Goal: Download file/media

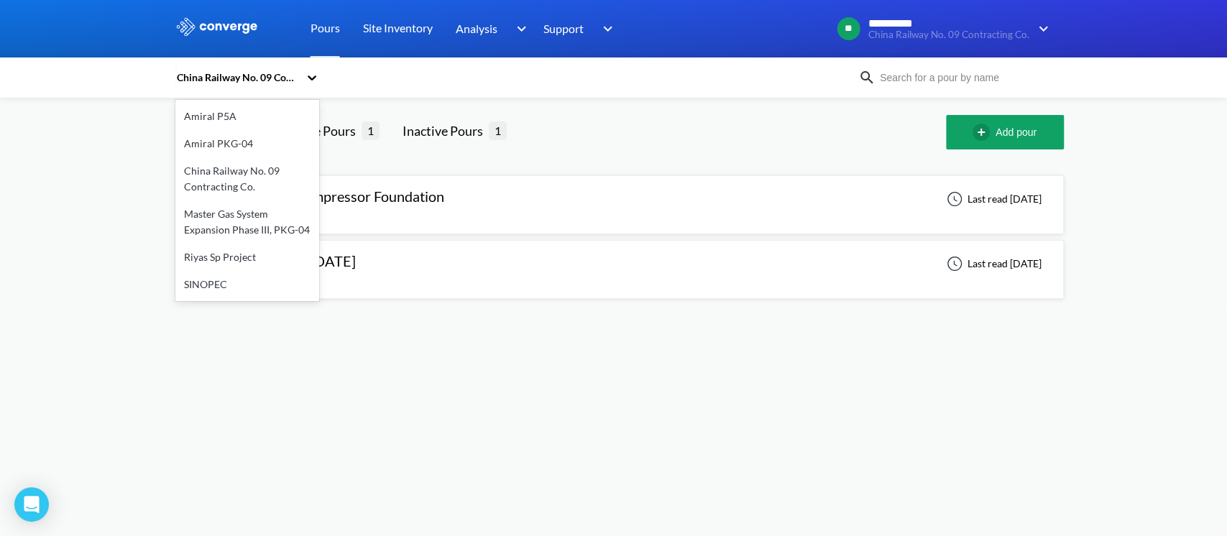
click at [266, 83] on div "China Railway No. 09 Contracting Co." at bounding box center [237, 78] width 124 height 16
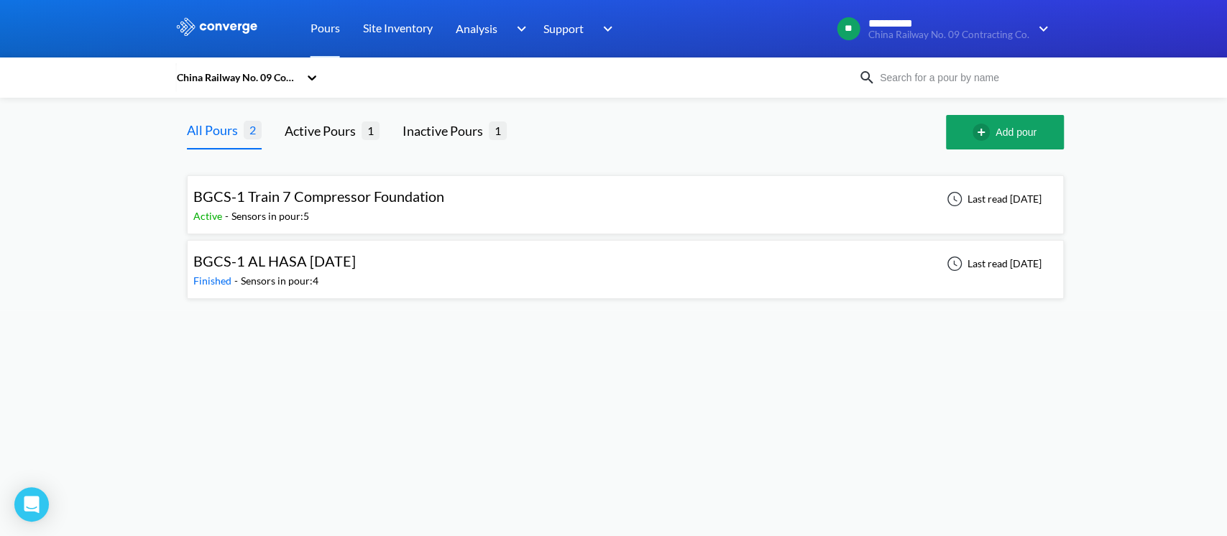
click at [373, 208] on div "Active - Sensors in pour: 5" at bounding box center [322, 216] width 258 height 16
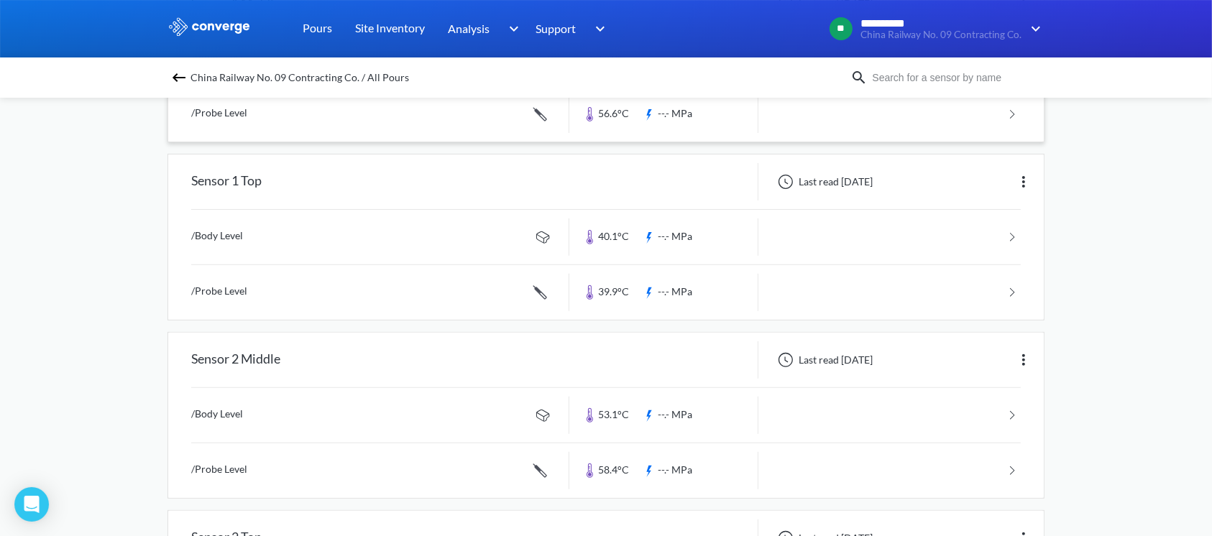
scroll to position [479, 0]
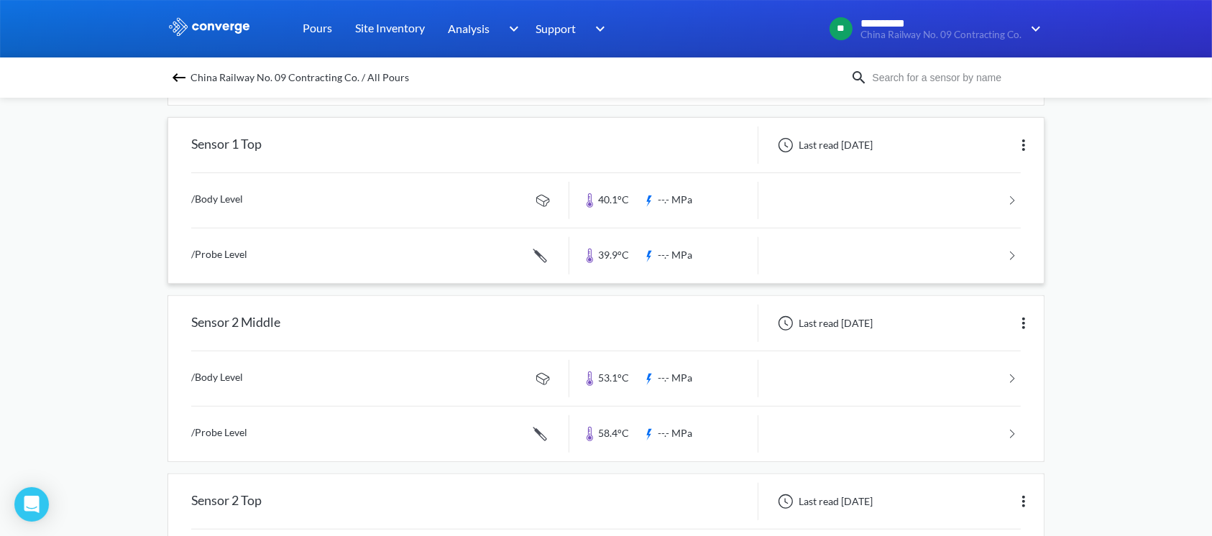
click at [381, 259] on link at bounding box center [605, 256] width 829 height 55
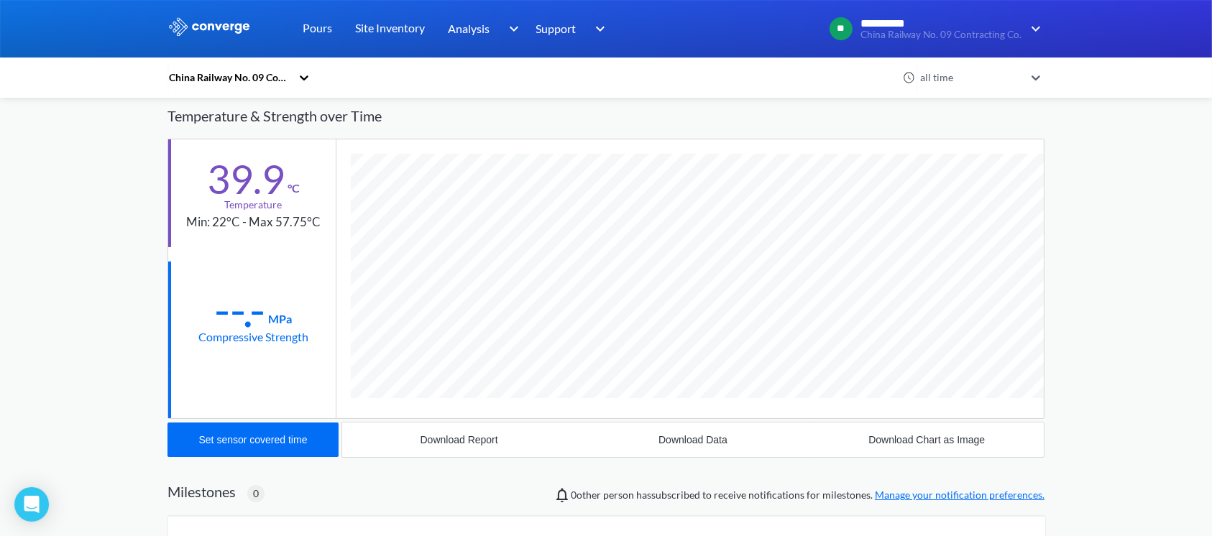
scroll to position [282, 0]
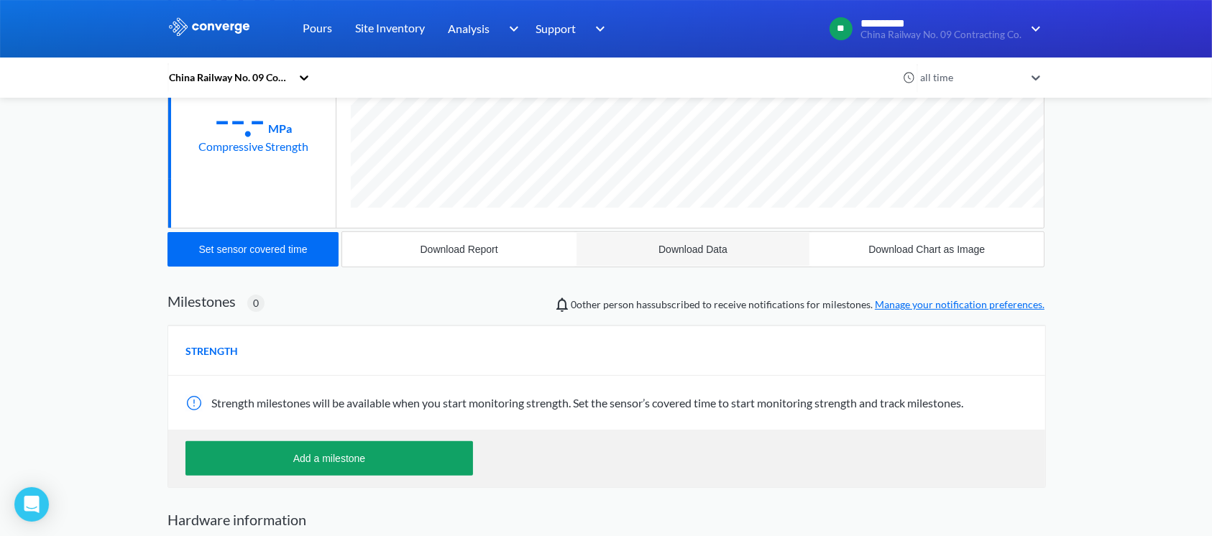
click at [695, 235] on button "Download Data" at bounding box center [693, 249] width 234 height 34
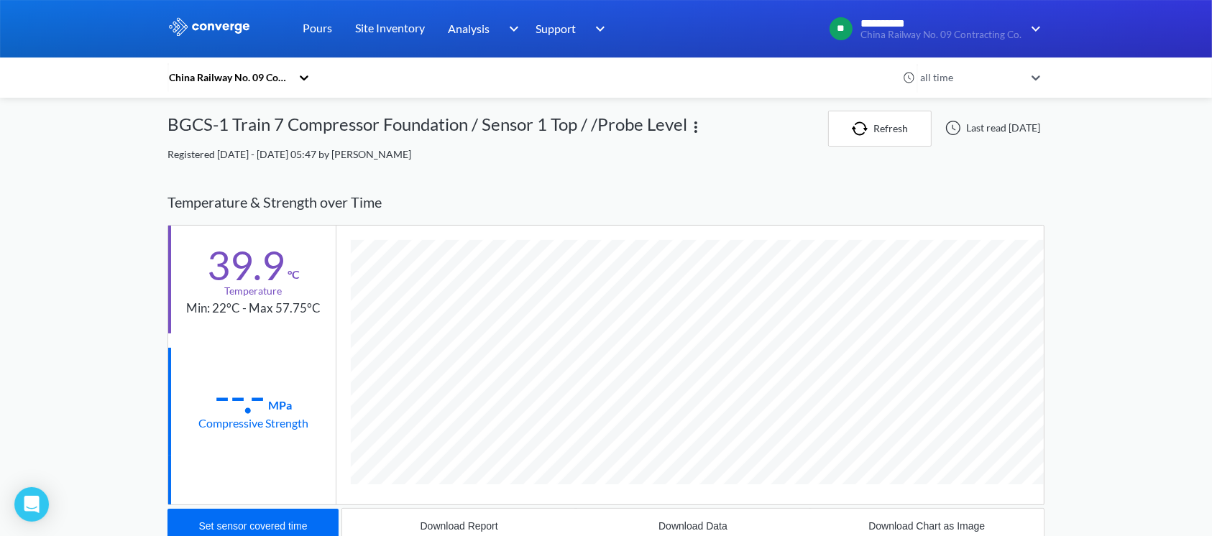
scroll to position [0, 0]
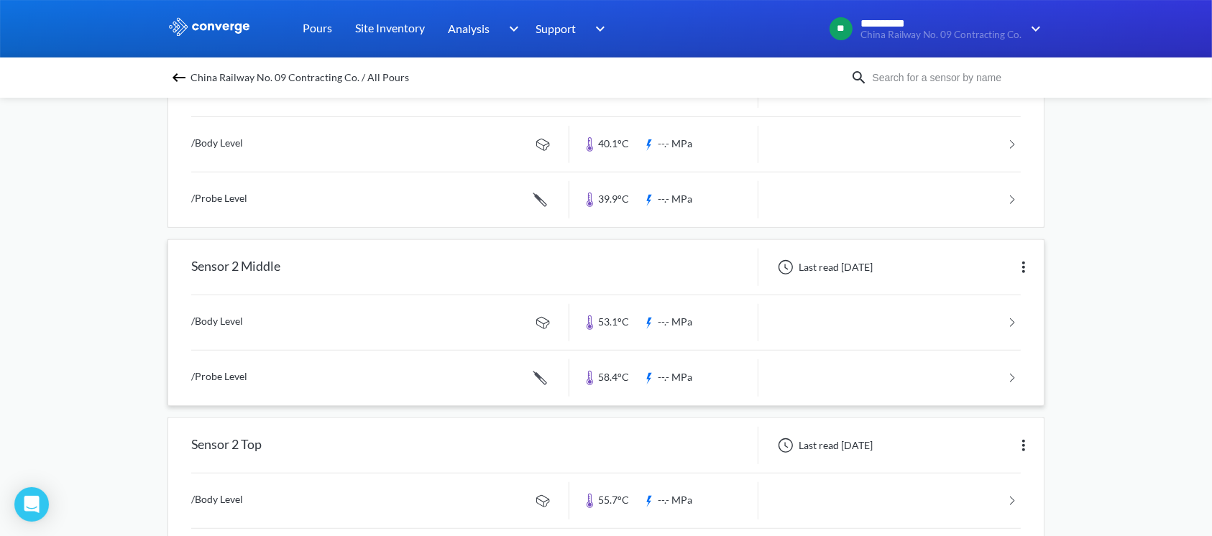
scroll to position [575, 0]
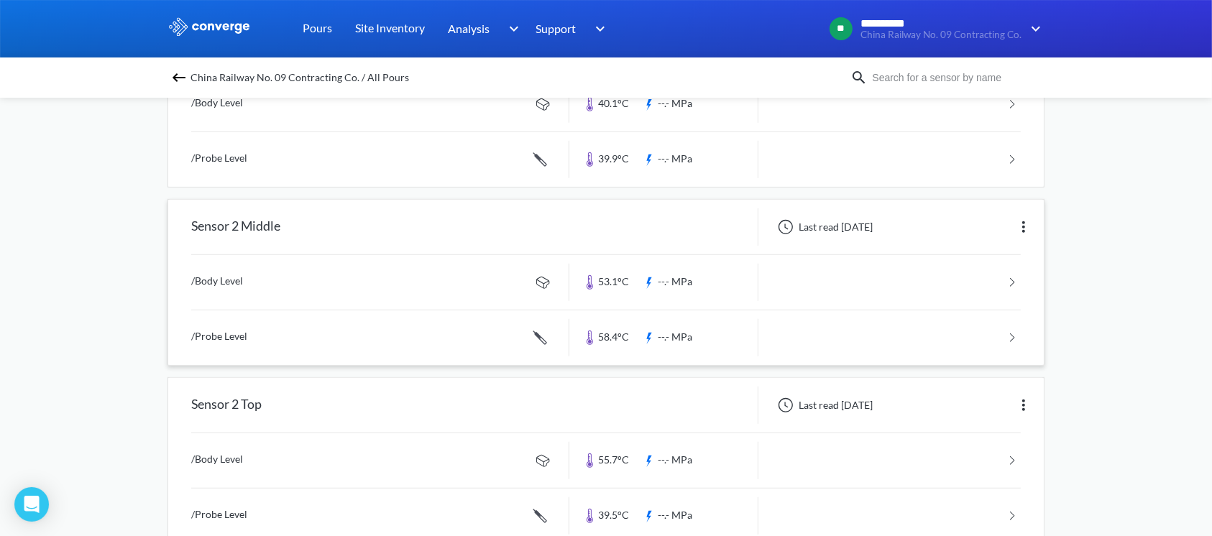
click at [366, 345] on link at bounding box center [605, 337] width 829 height 55
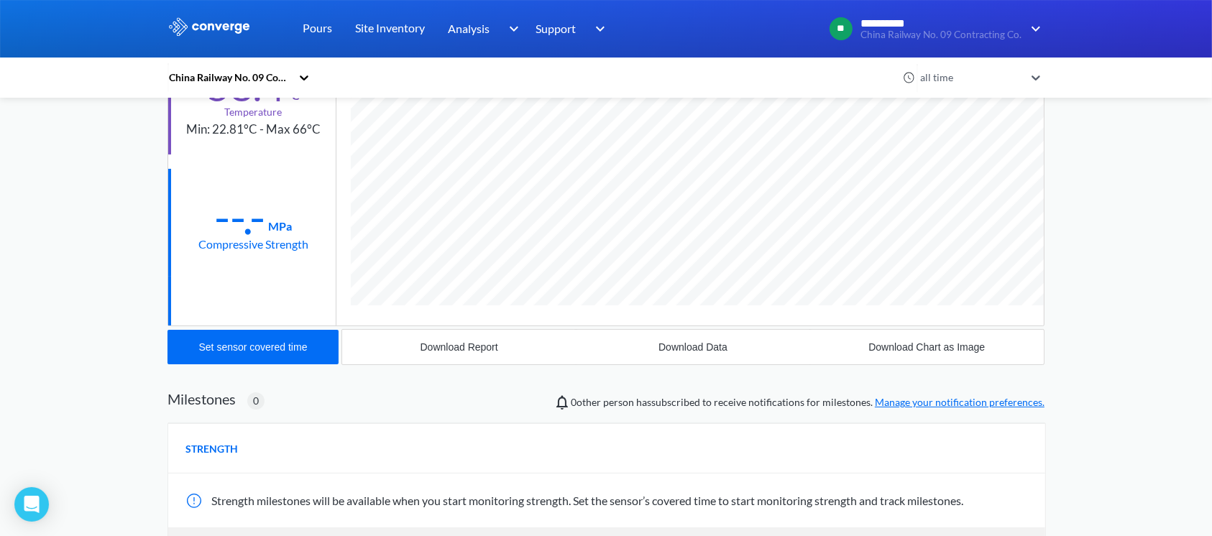
scroll to position [191, 0]
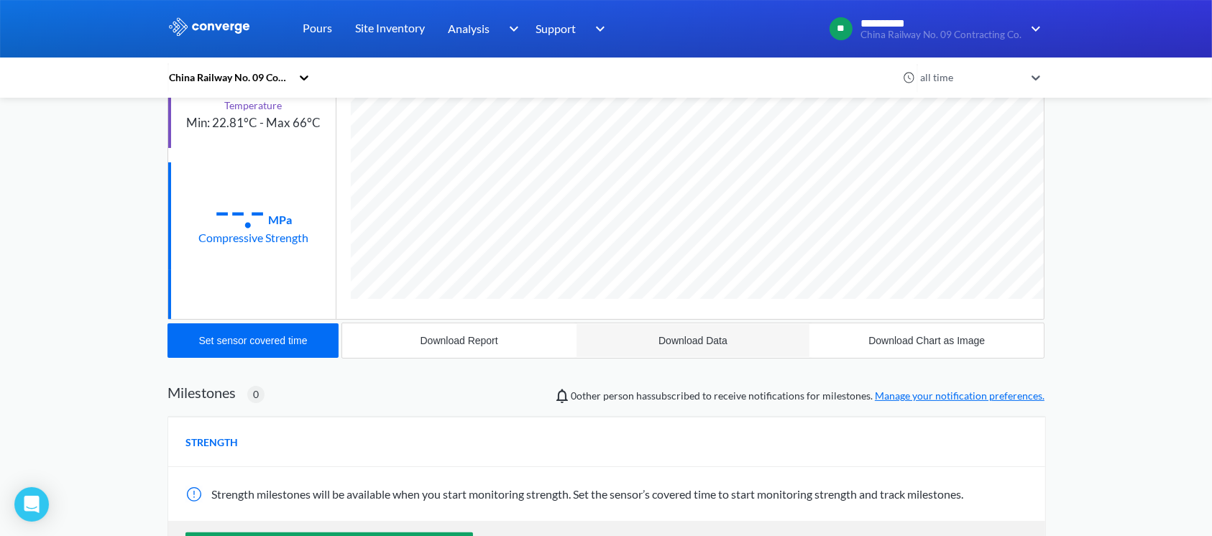
click at [676, 342] on div "Download Data" at bounding box center [692, 340] width 69 height 11
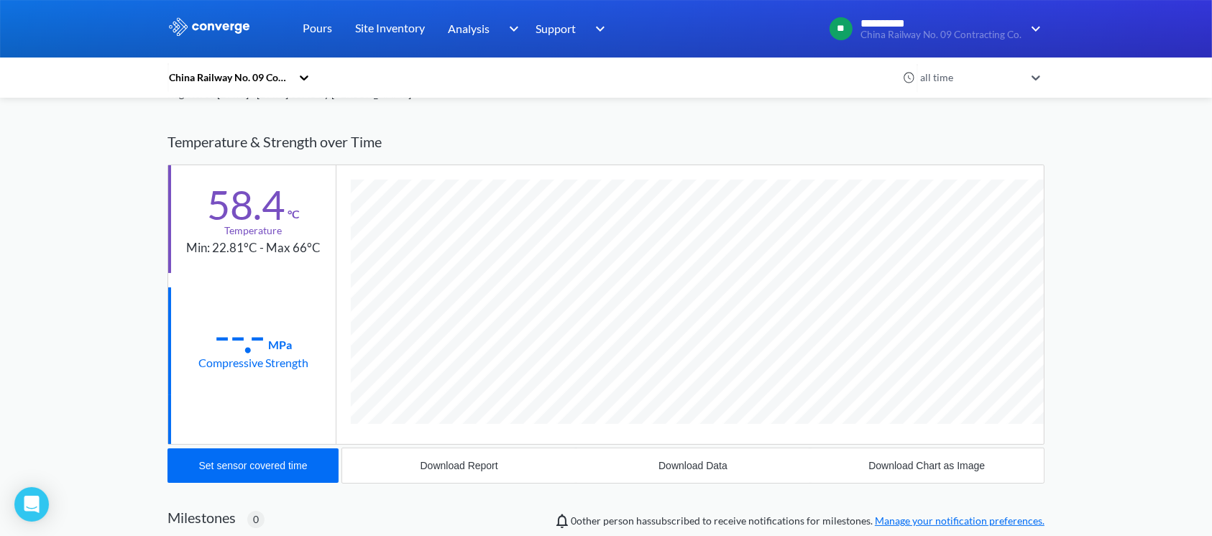
scroll to position [0, 0]
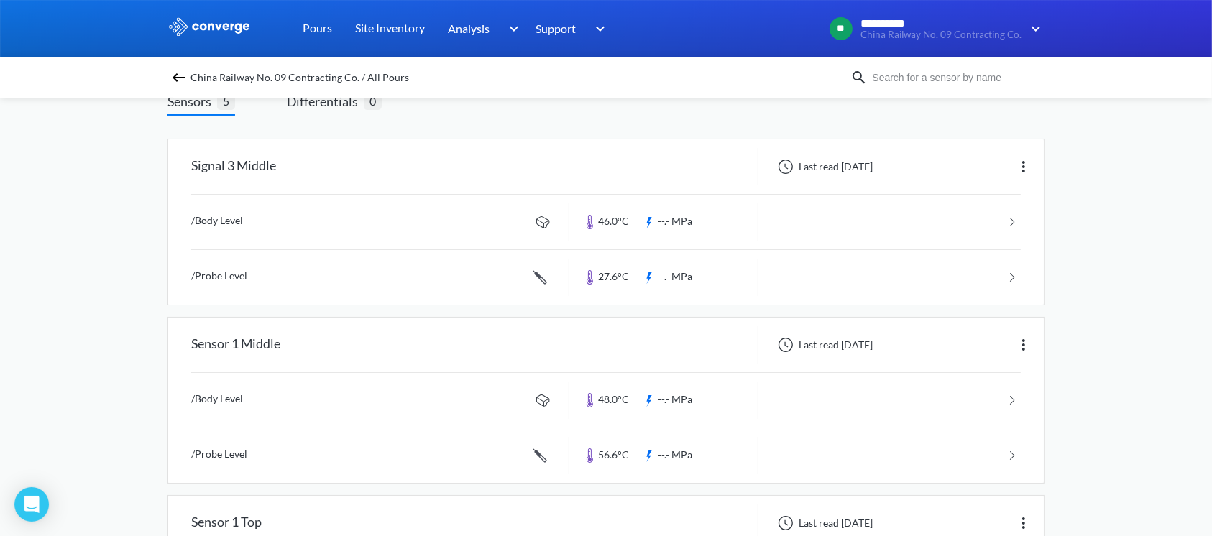
scroll to position [131, 0]
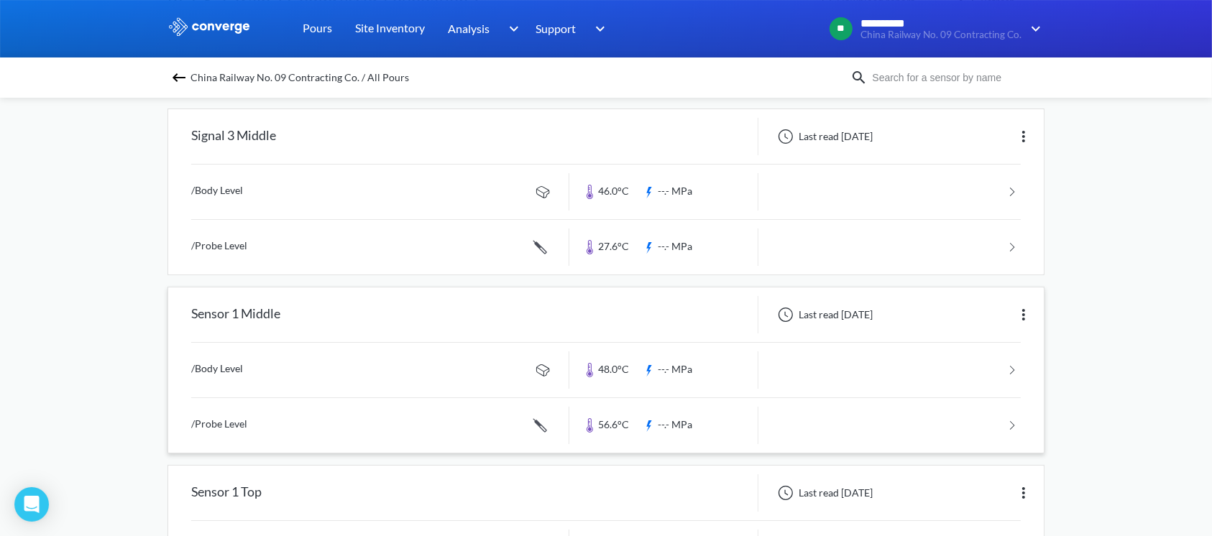
click at [468, 421] on link at bounding box center [605, 425] width 829 height 55
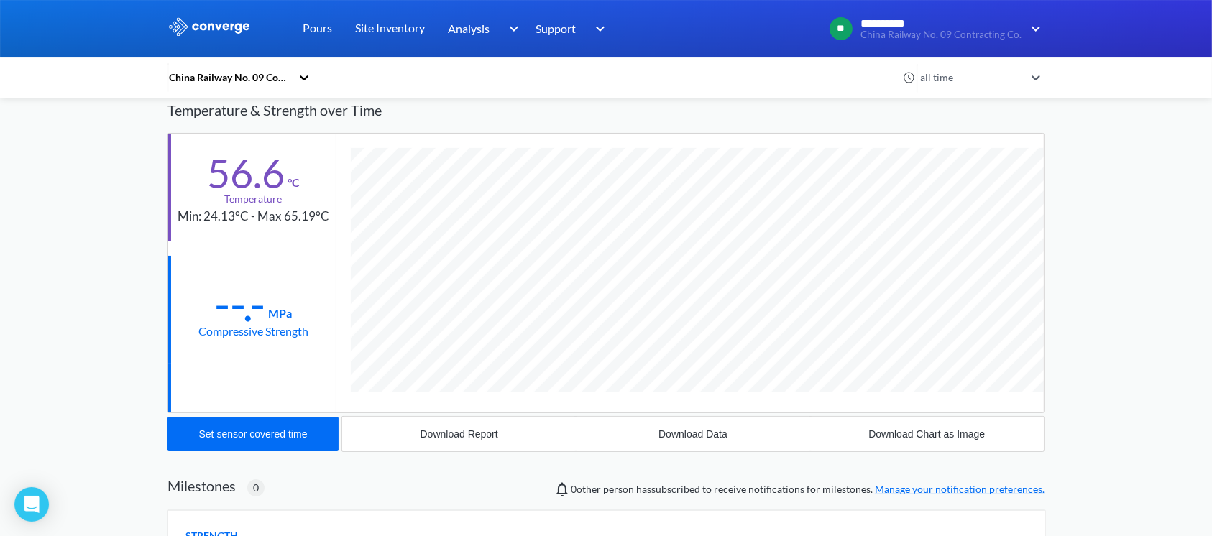
scroll to position [191, 0]
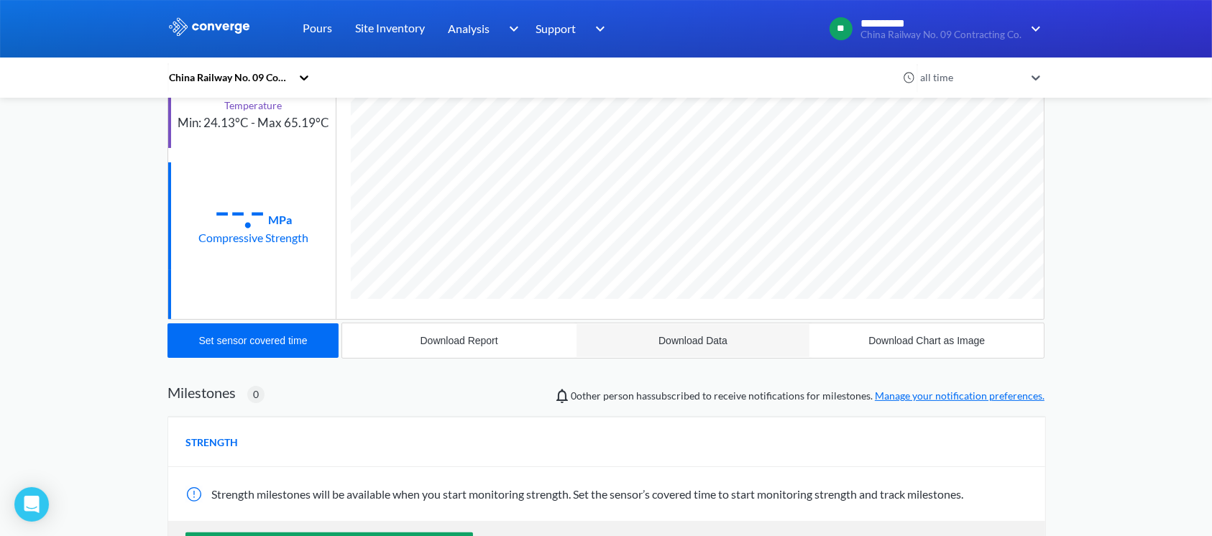
click at [707, 341] on div "Download Data" at bounding box center [692, 340] width 69 height 11
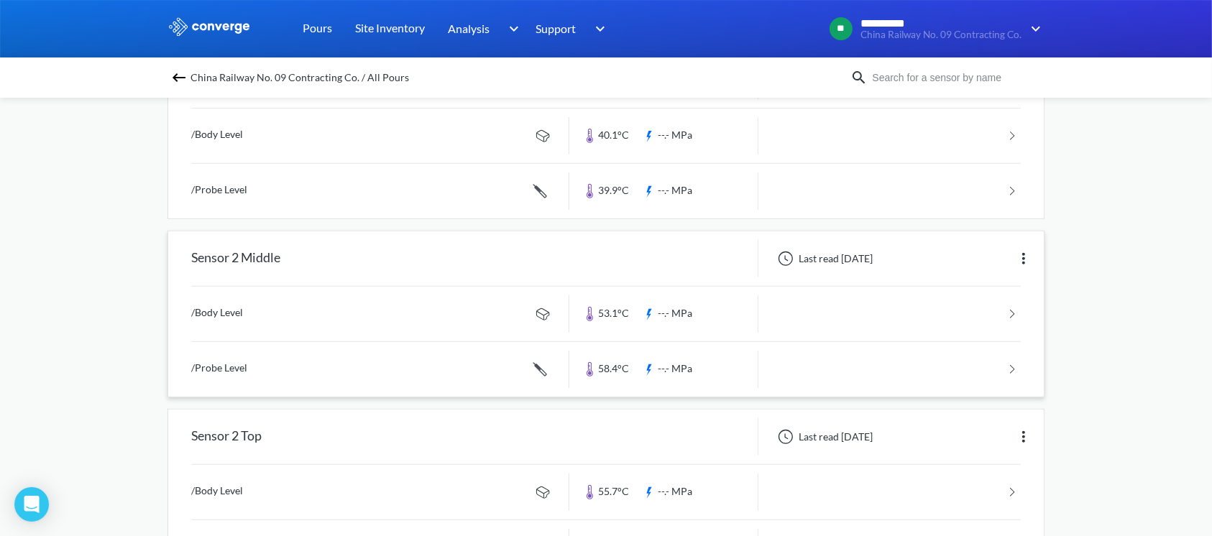
scroll to position [609, 0]
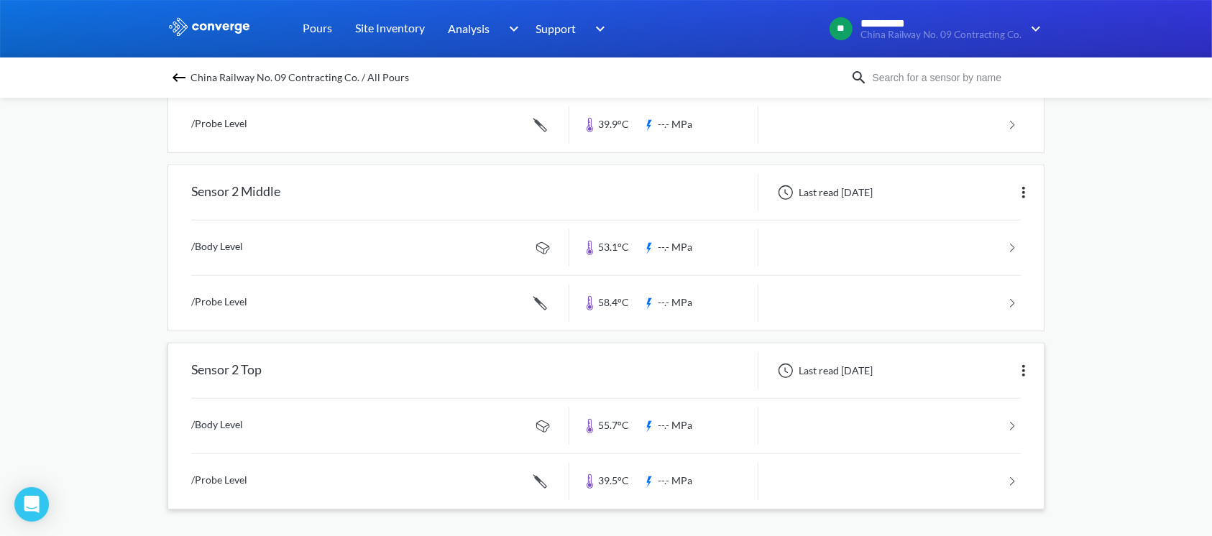
click at [484, 474] on link at bounding box center [605, 481] width 829 height 55
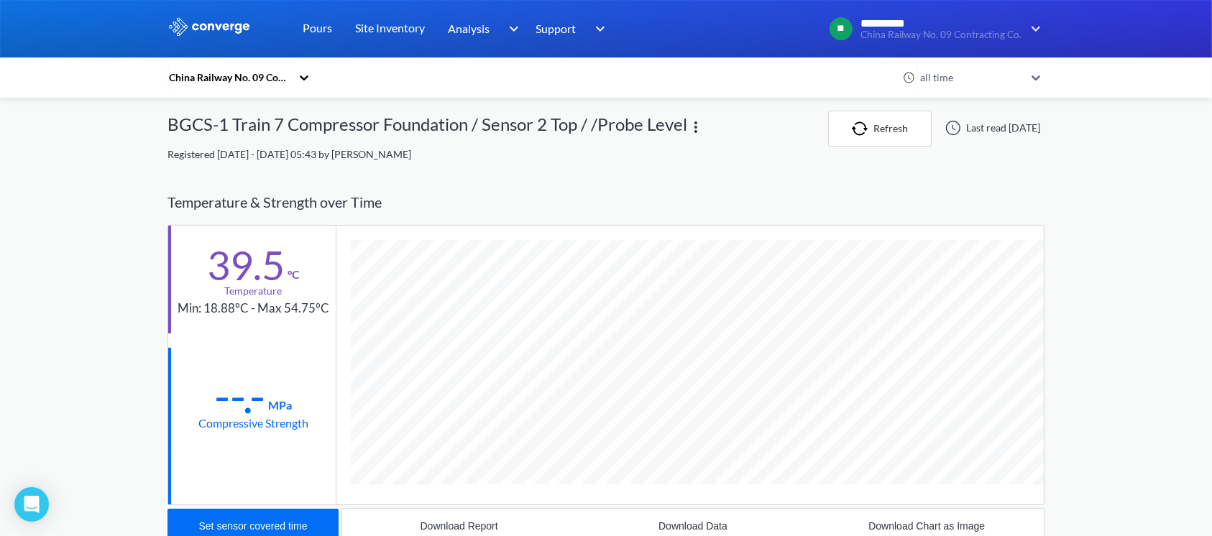
scroll to position [785, 876]
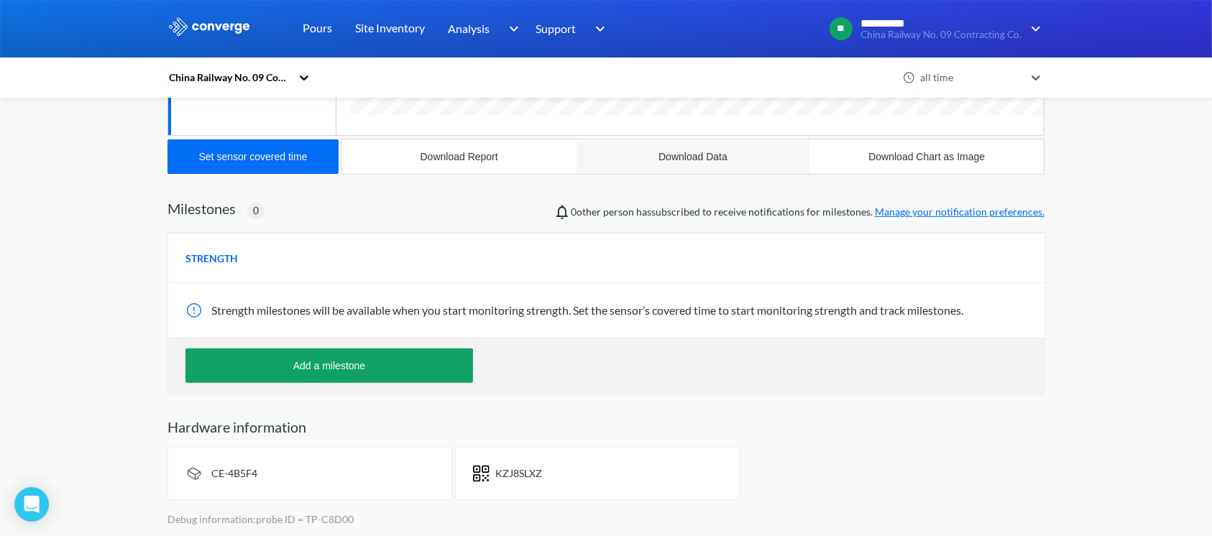
click at [717, 149] on button "Download Data" at bounding box center [693, 156] width 234 height 34
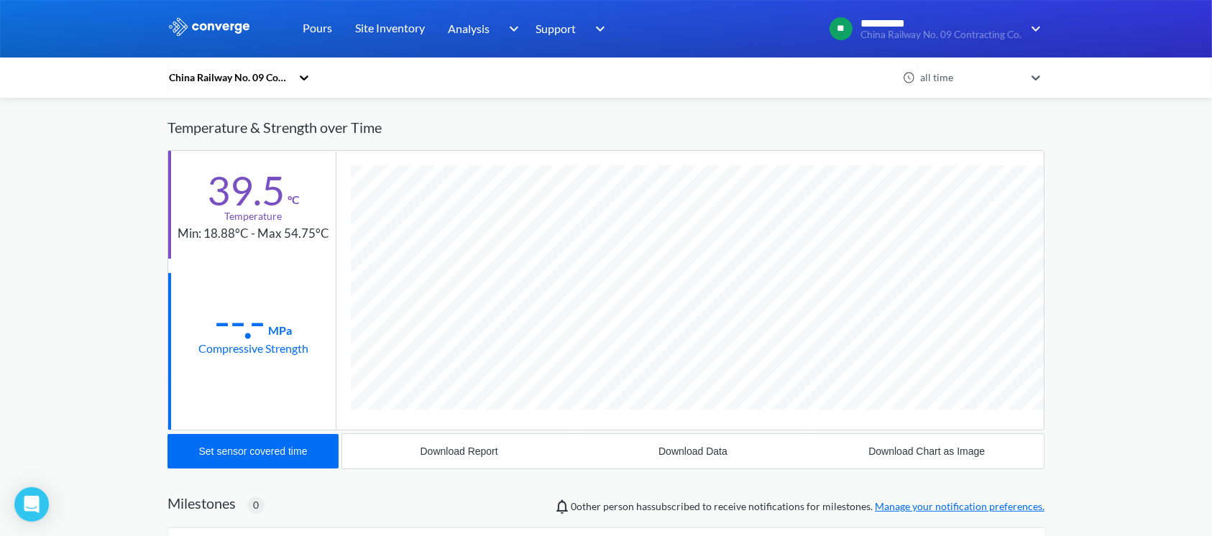
scroll to position [0, 0]
